Goal: Task Accomplishment & Management: Manage account settings

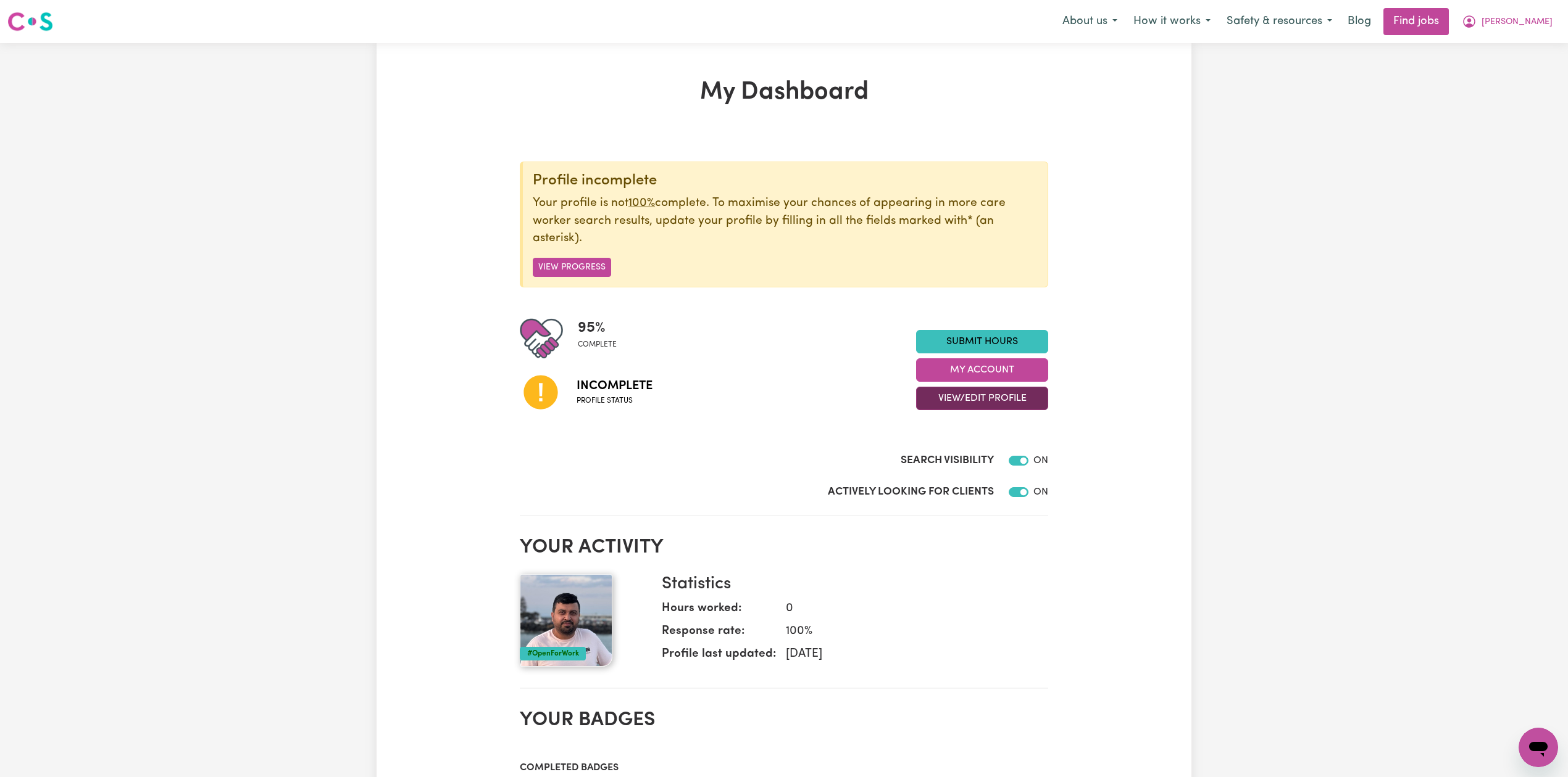
click at [978, 404] on button "View/Edit Profile" at bounding box center [982, 398] width 132 height 23
click at [983, 450] on link "Edit Profile" at bounding box center [975, 455] width 116 height 25
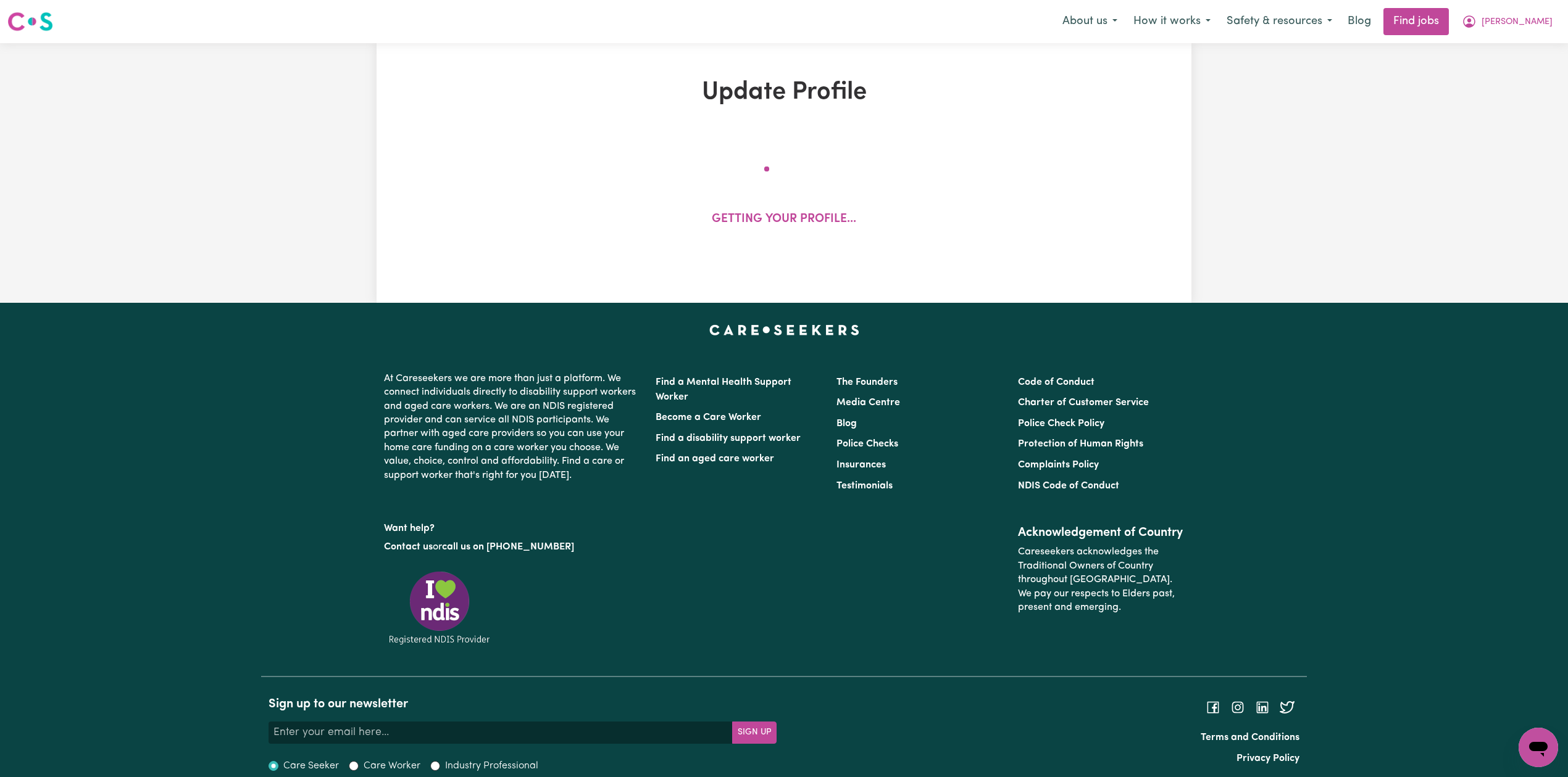
select select "[DEMOGRAPHIC_DATA]"
select select "[DEMOGRAPHIC_DATA] Citizen"
select select "Studying a healthcare related degree or qualification"
select select "40"
select select "50"
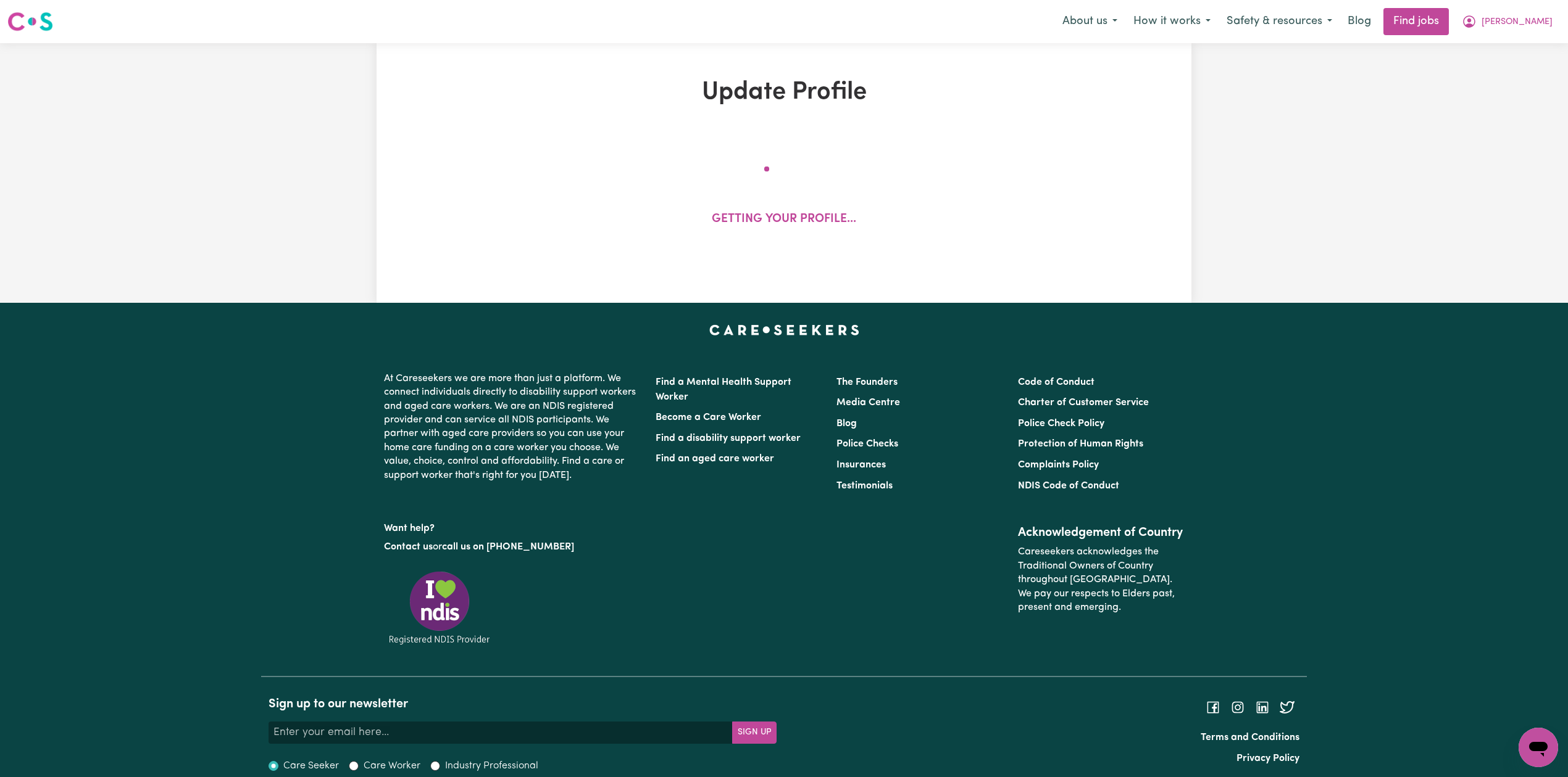
select select "60"
select select "70"
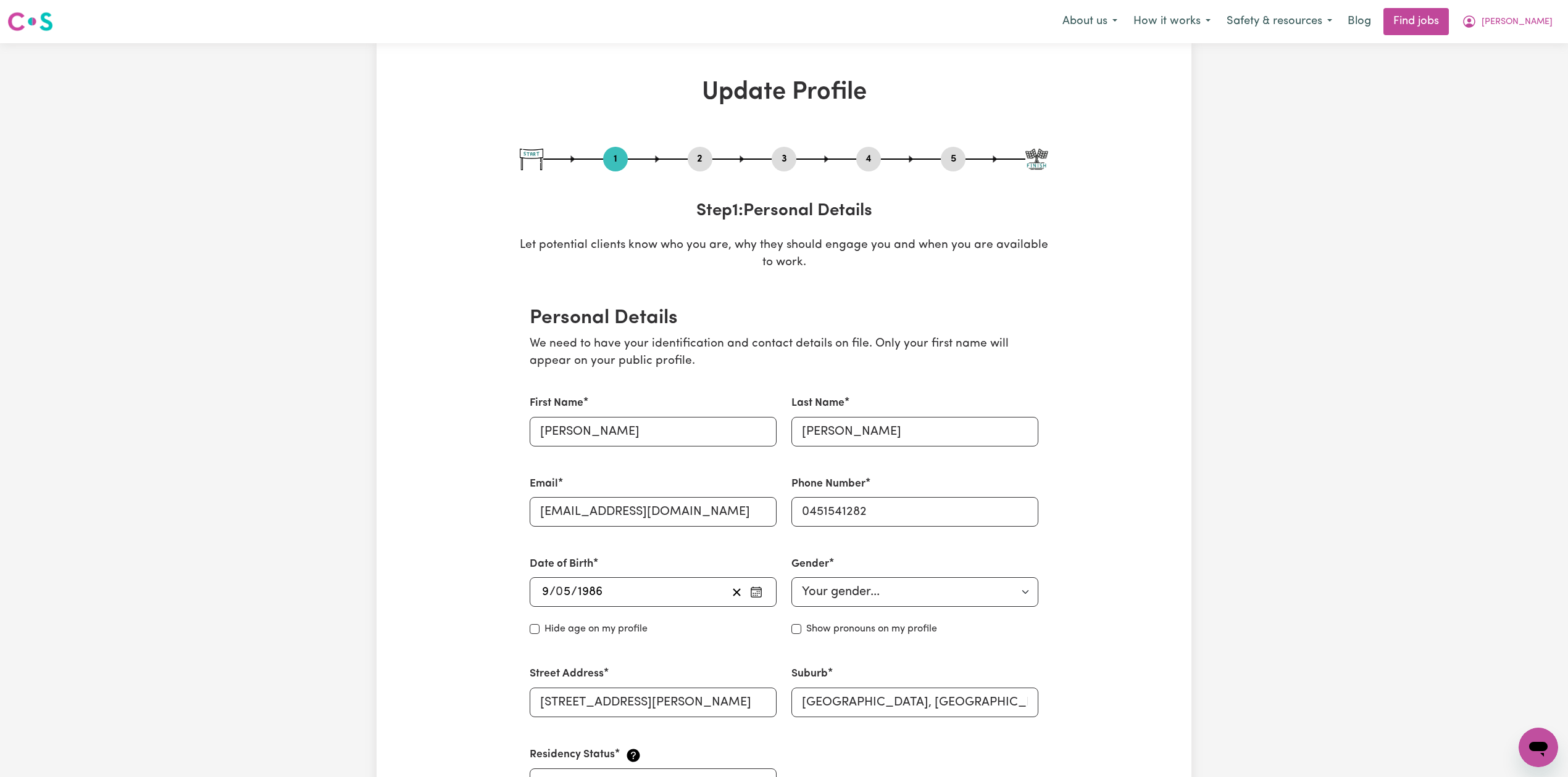
click at [867, 159] on button "4" at bounding box center [868, 159] width 25 height 16
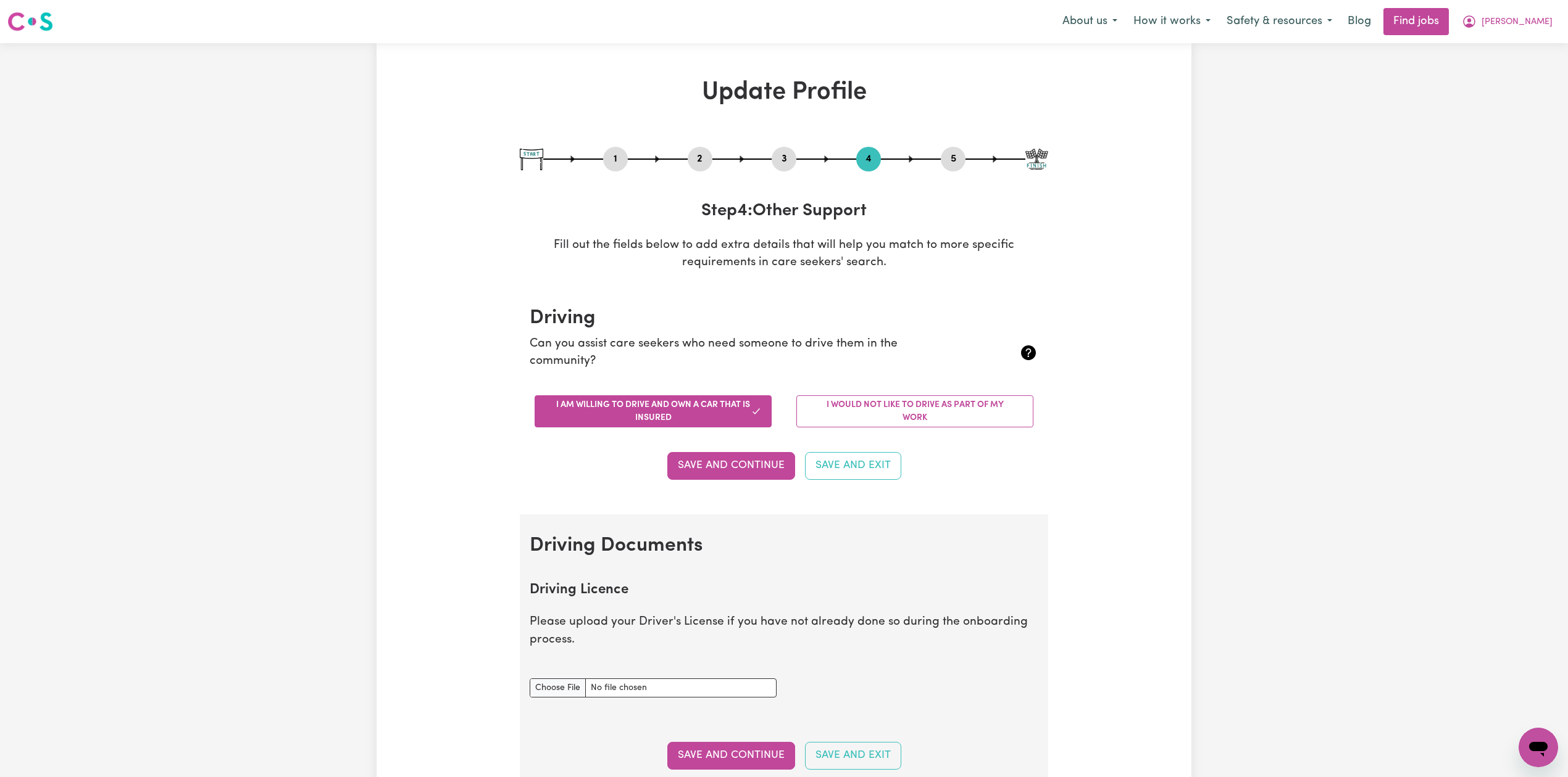
click at [951, 159] on button "5" at bounding box center [953, 159] width 25 height 16
select select "I am providing services privately on my own"
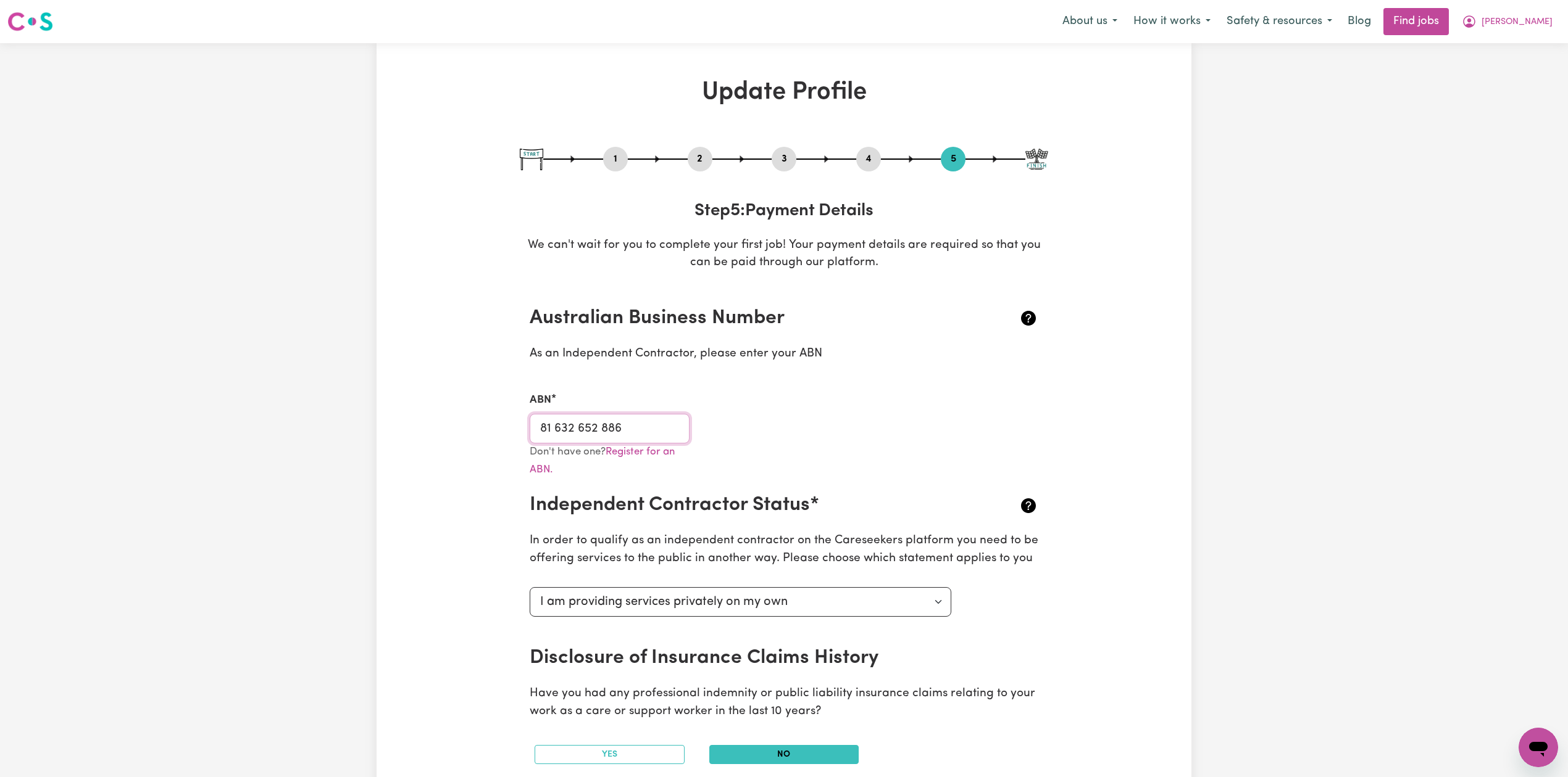
click at [642, 424] on input "81 632 652 886" at bounding box center [610, 429] width 160 height 30
click at [1543, 22] on span "[PERSON_NAME]" at bounding box center [1517, 22] width 71 height 13
click at [1510, 87] on link "Logout" at bounding box center [1511, 94] width 97 height 23
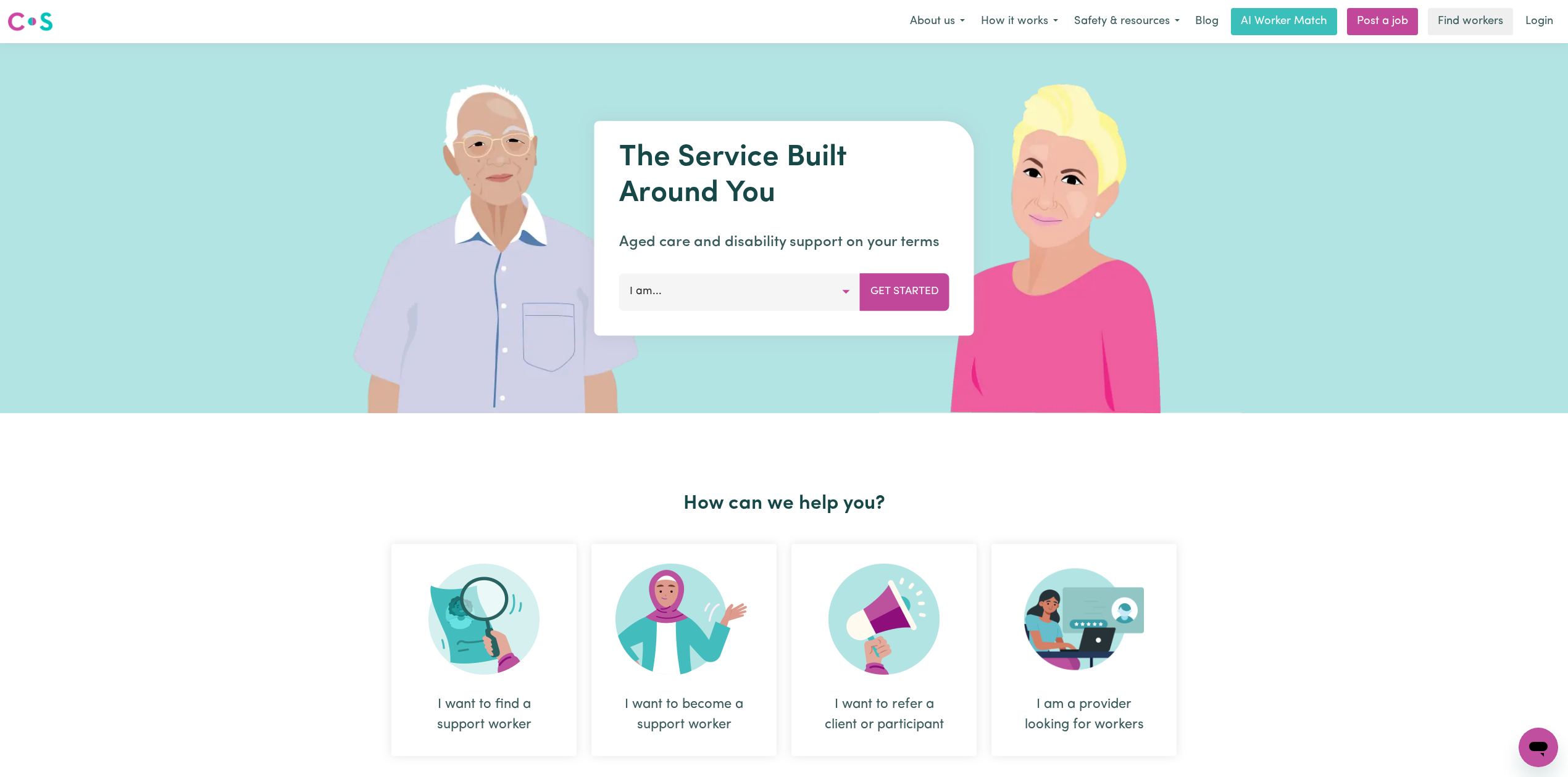
click at [1522, 28] on link "Login" at bounding box center [1539, 21] width 43 height 27
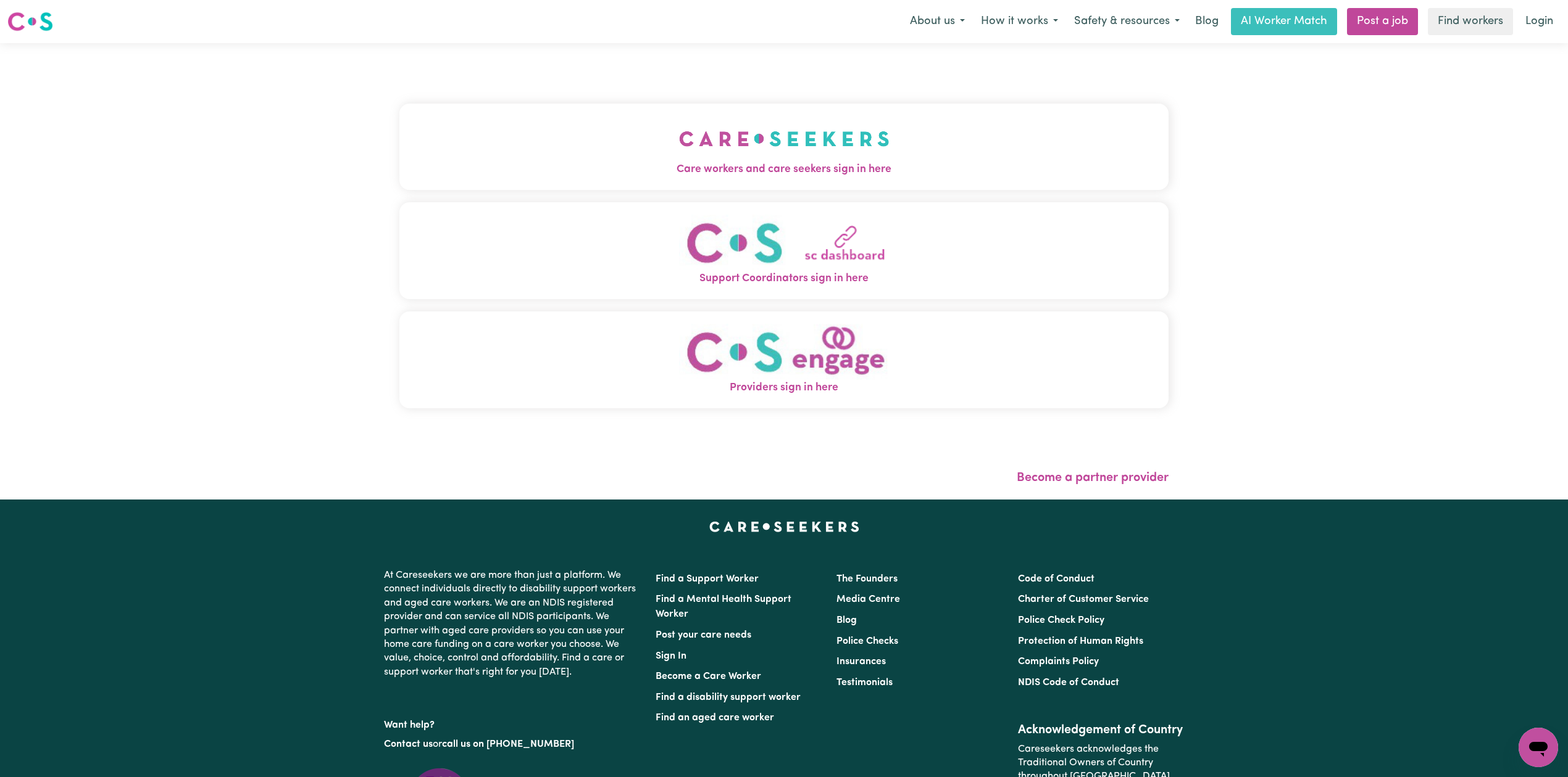
click at [805, 187] on button "Care workers and care seekers sign in here" at bounding box center [783, 147] width 769 height 87
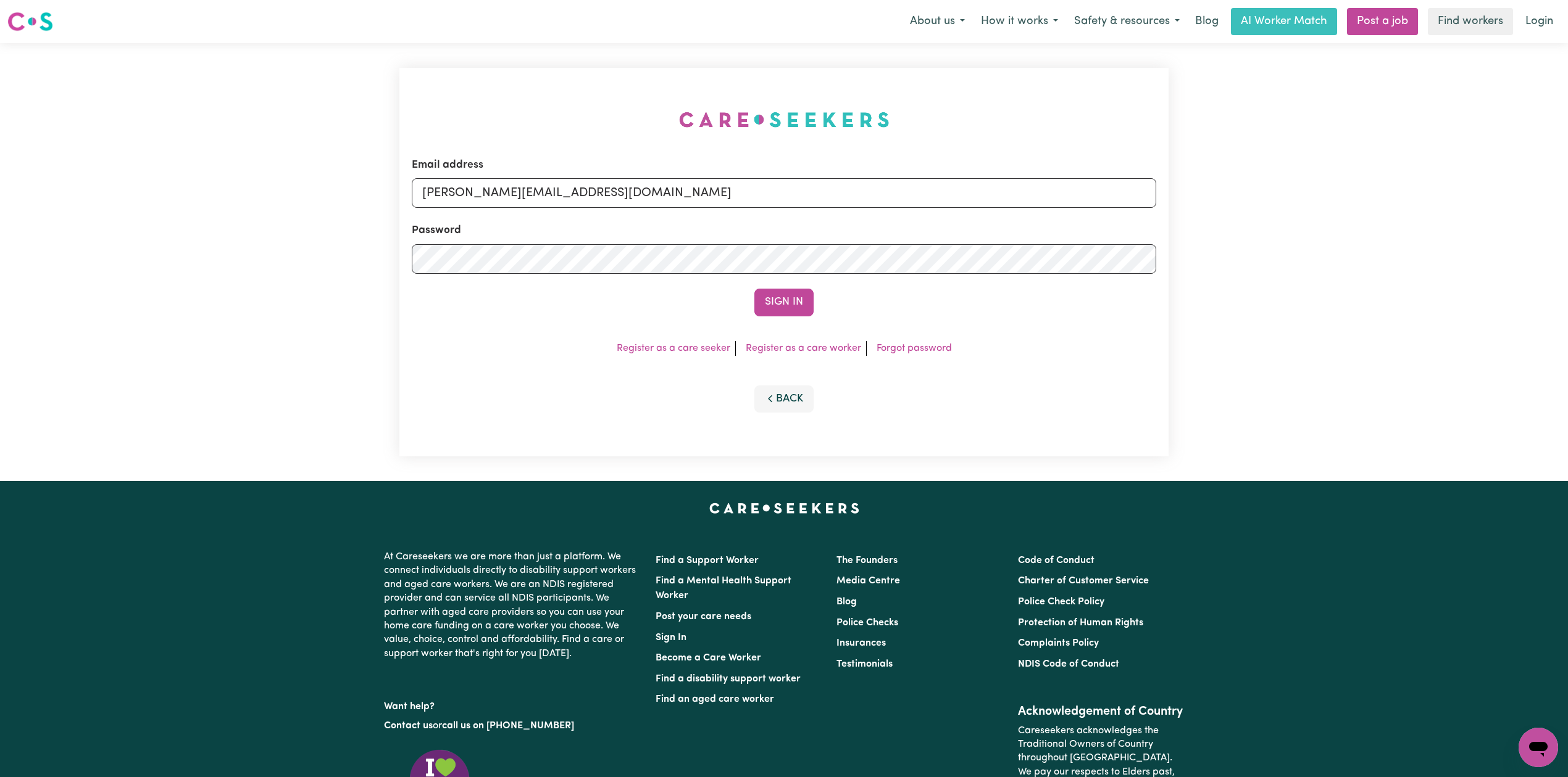
click at [603, 220] on form "Email address [PERSON_NAME][EMAIL_ADDRESS][DOMAIN_NAME] Password Sign In" at bounding box center [783, 237] width 744 height 159
drag, startPoint x: 572, startPoint y: 197, endPoint x: 559, endPoint y: 208, distance: 17.0
click at [572, 197] on input "[PERSON_NAME][EMAIL_ADDRESS][DOMAIN_NAME]" at bounding box center [783, 193] width 744 height 30
drag, startPoint x: 484, startPoint y: 181, endPoint x: 832, endPoint y: 213, distance: 349.5
click at [832, 212] on form "Email address Superuser~[EMAIL_ADDRESS][DOMAIN_NAME] Password Sign In" at bounding box center [783, 237] width 744 height 159
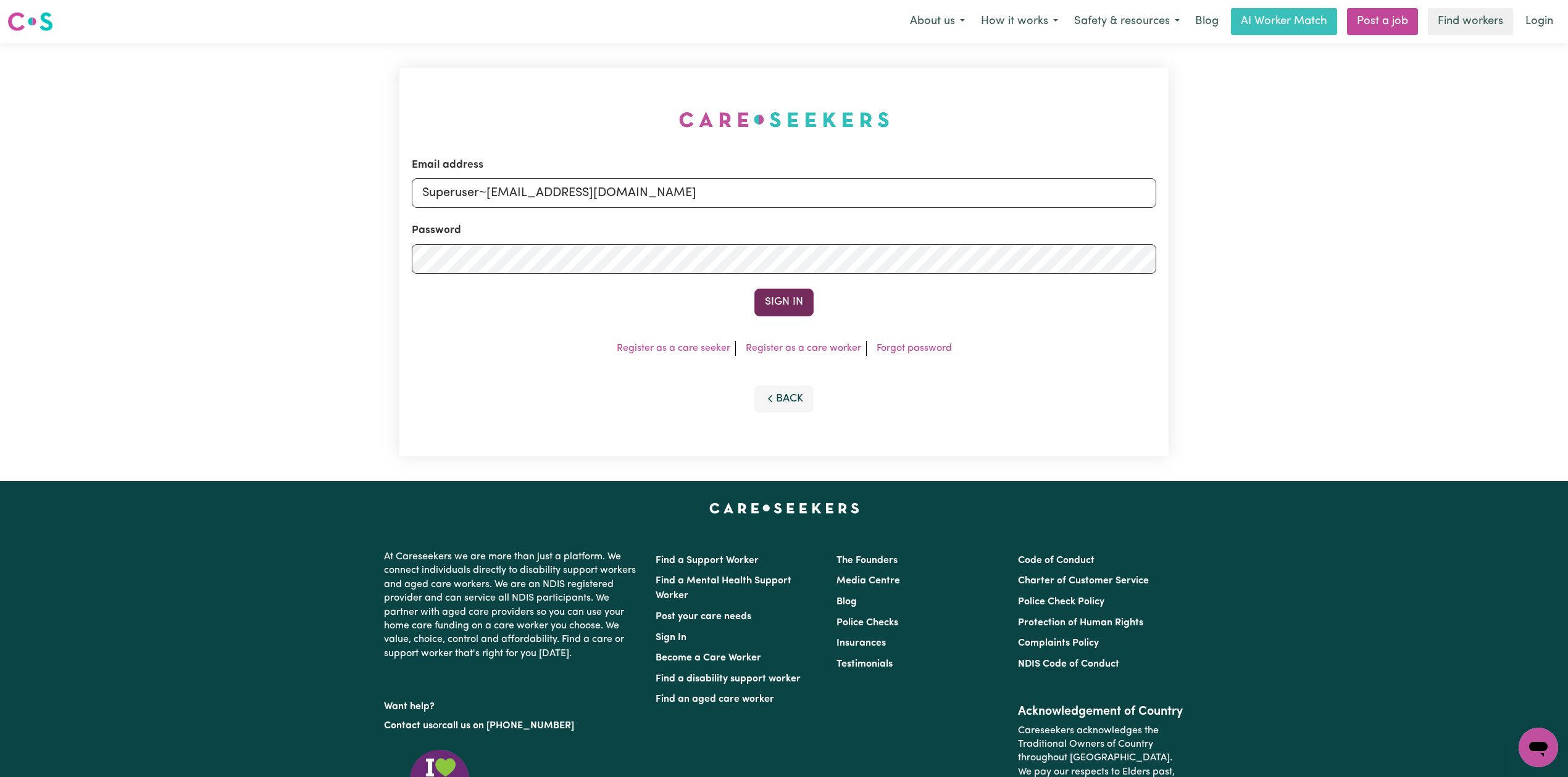
type input "Superuser~[EMAIL_ADDRESS][DOMAIN_NAME]"
click at [793, 310] on button "Sign In" at bounding box center [784, 302] width 59 height 27
